Goal: Navigation & Orientation: Understand site structure

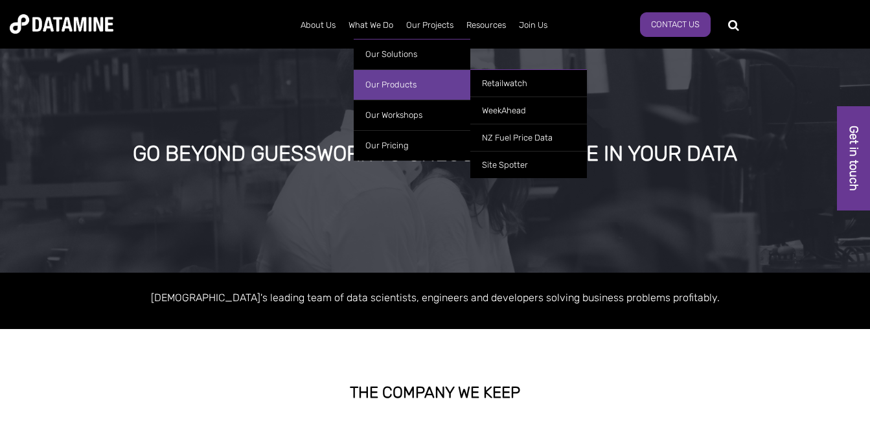
click at [409, 87] on link "Our Products" at bounding box center [412, 84] width 117 height 30
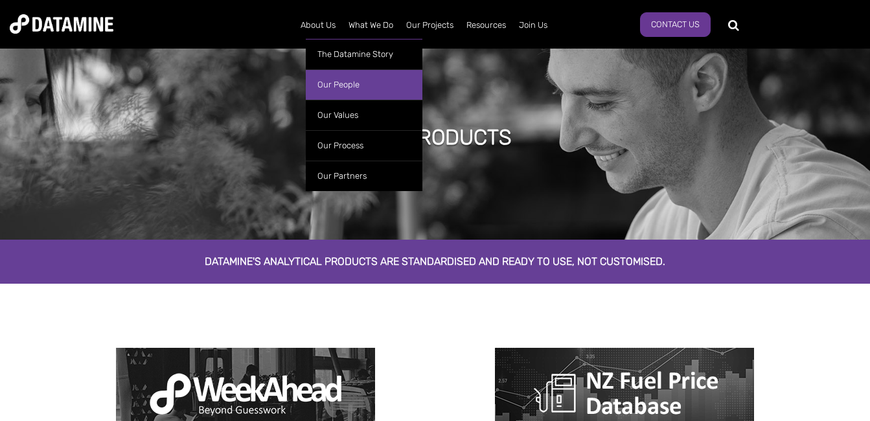
click at [345, 77] on link "Our People" at bounding box center [364, 84] width 117 height 30
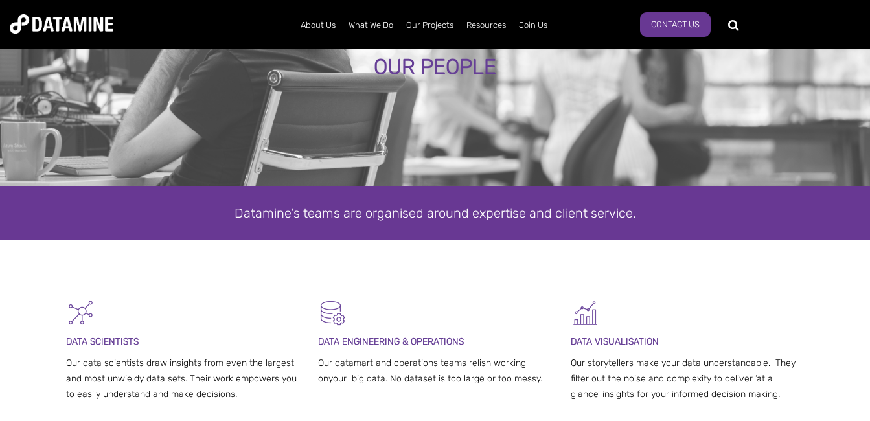
scroll to position [189, 0]
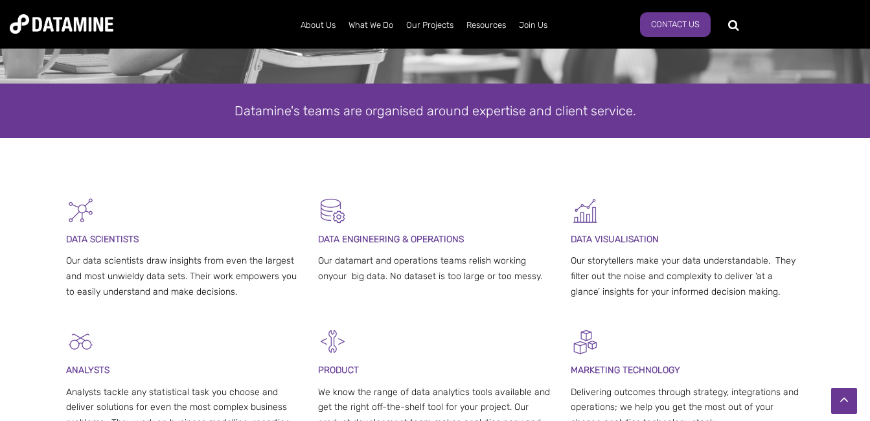
click at [414, 235] on span "DATA ENGINEERING & OPERATIONS" at bounding box center [391, 239] width 146 height 11
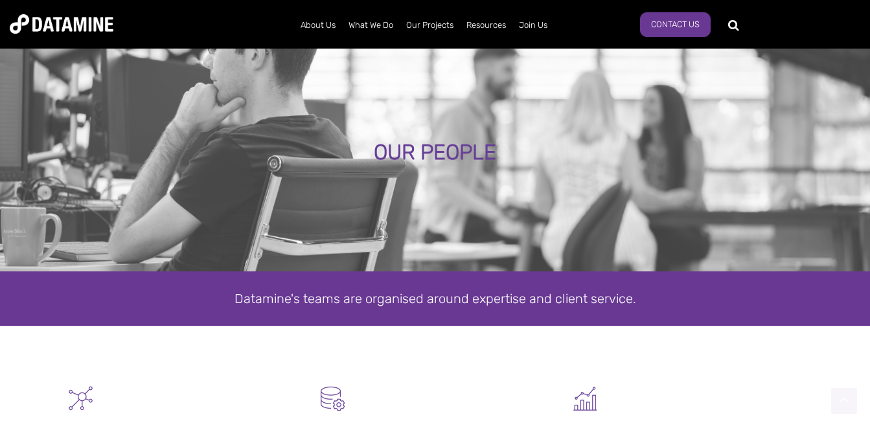
scroll to position [0, 0]
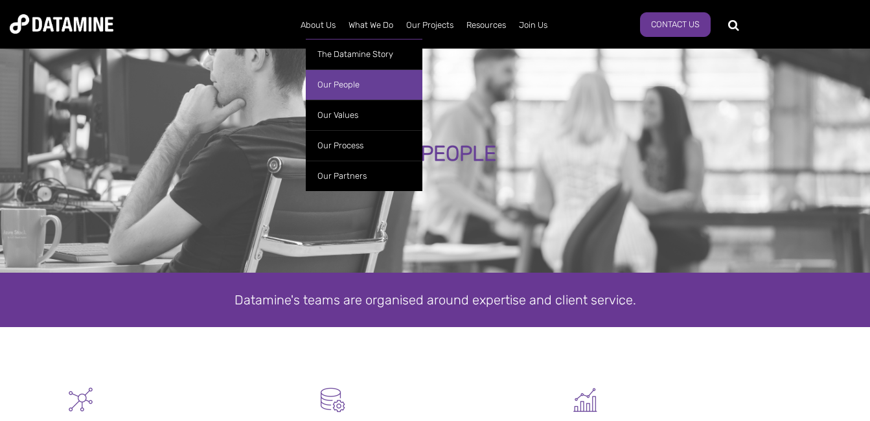
click at [360, 80] on link "Our People" at bounding box center [364, 84] width 117 height 30
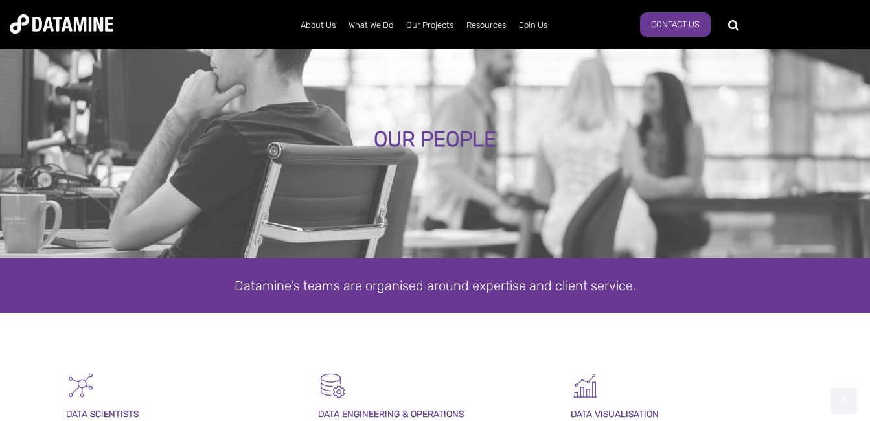
scroll to position [28, 0]
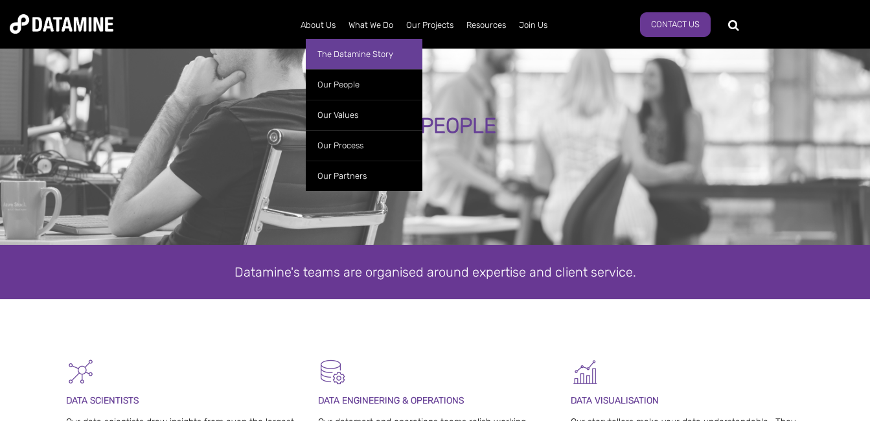
click at [333, 57] on link "The Datamine Story" at bounding box center [364, 54] width 117 height 30
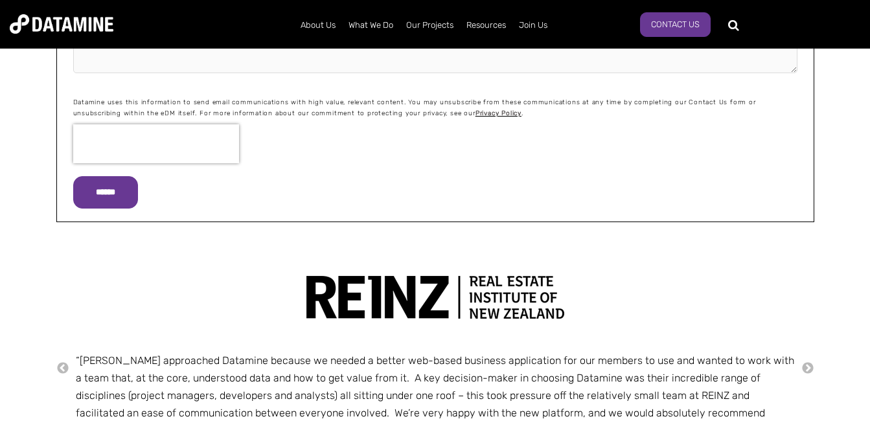
scroll to position [1807, 0]
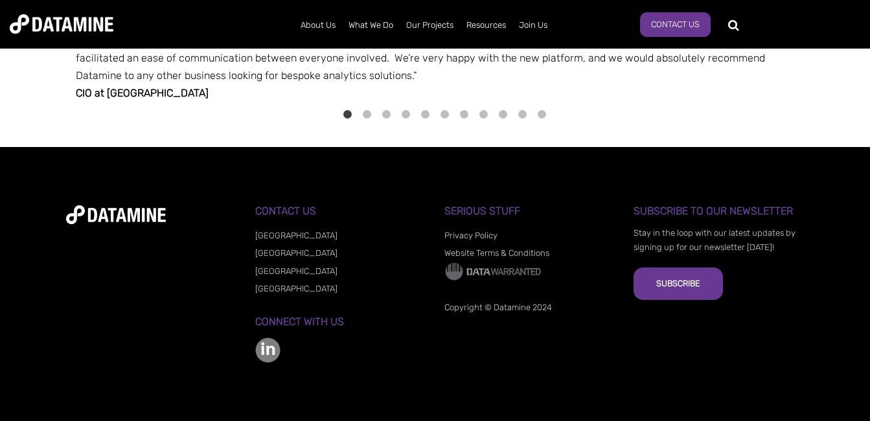
click at [259, 345] on img at bounding box center [267, 349] width 25 height 25
click at [477, 271] on img at bounding box center [492, 271] width 97 height 19
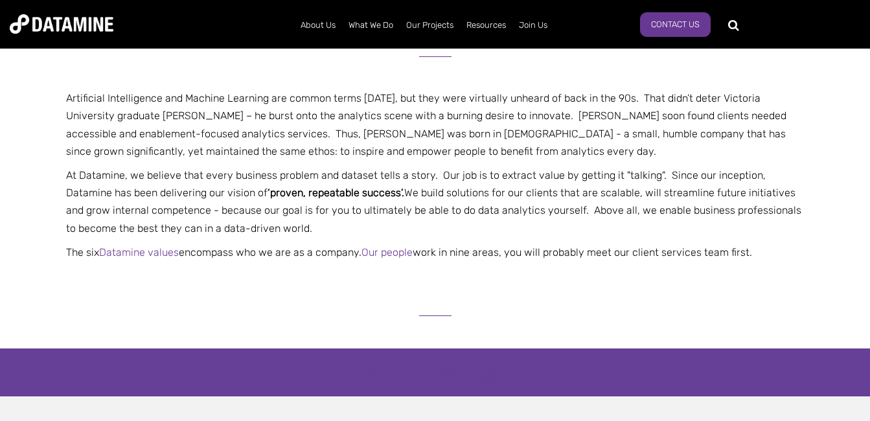
scroll to position [0, 0]
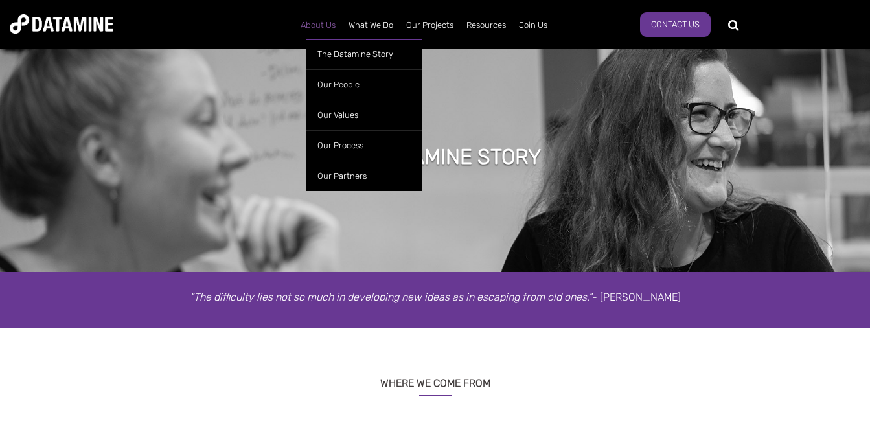
click at [317, 25] on link "About Us" at bounding box center [318, 25] width 48 height 34
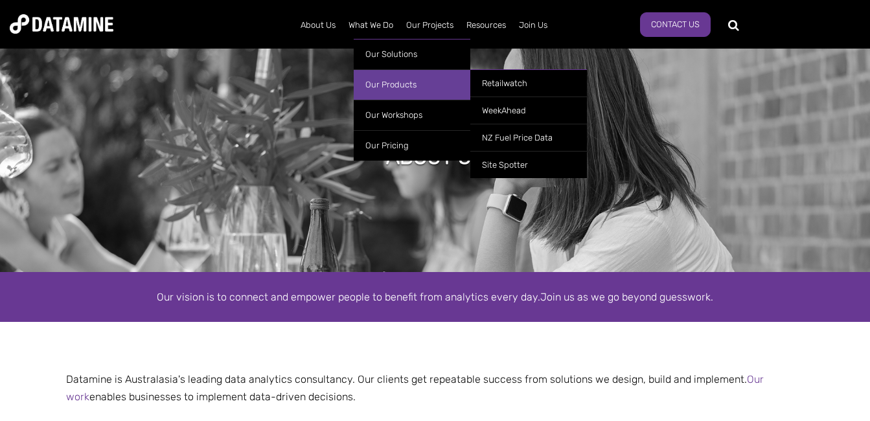
click at [405, 73] on link "Our Products" at bounding box center [412, 84] width 117 height 30
